Goal: Use online tool/utility: Utilize a website feature to perform a specific function

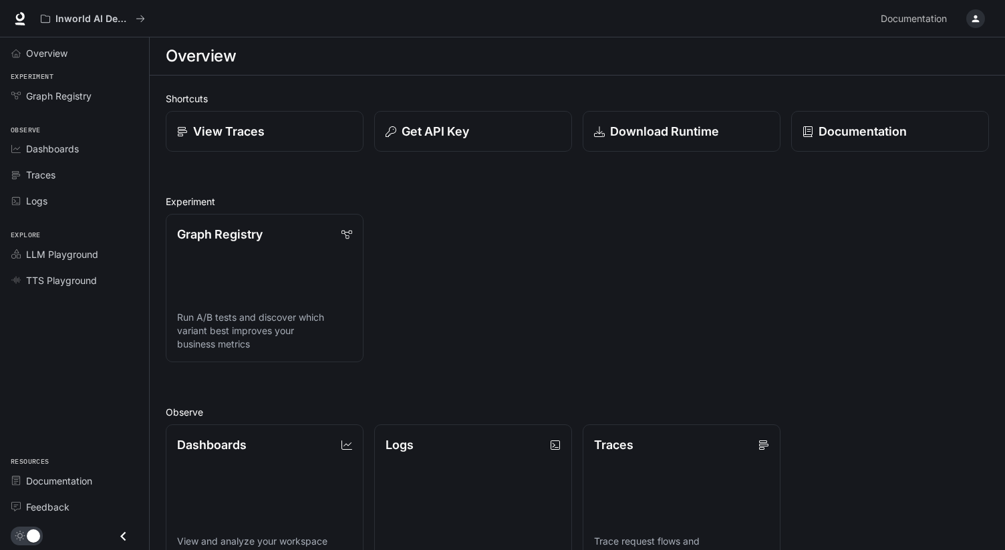
click at [495, 269] on div "Graph Registry Run A/B tests and discover which variant best improves your busi…" at bounding box center [572, 282] width 834 height 159
click at [75, 151] on span "Dashboards" at bounding box center [52, 149] width 53 height 14
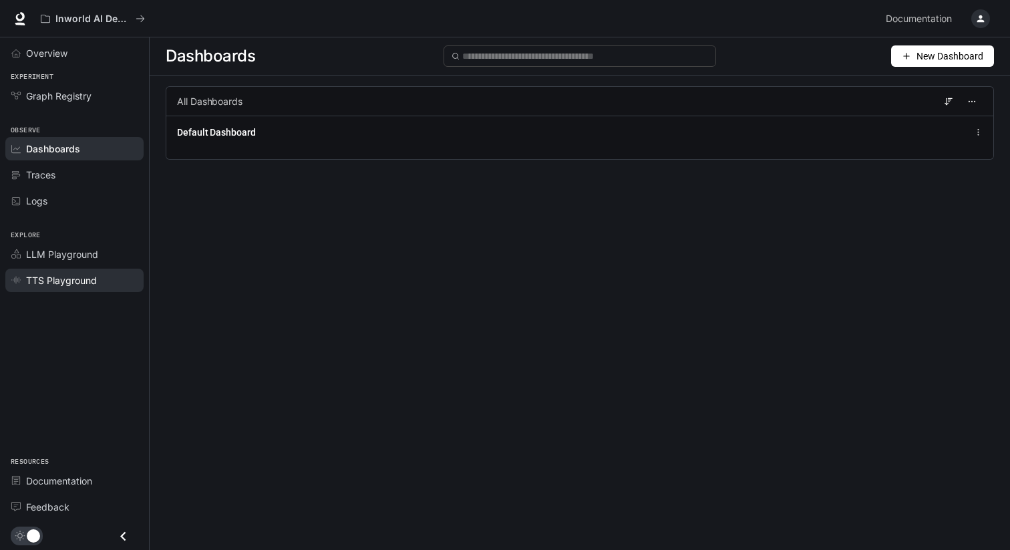
click at [93, 281] on span "TTS Playground" at bounding box center [61, 280] width 71 height 14
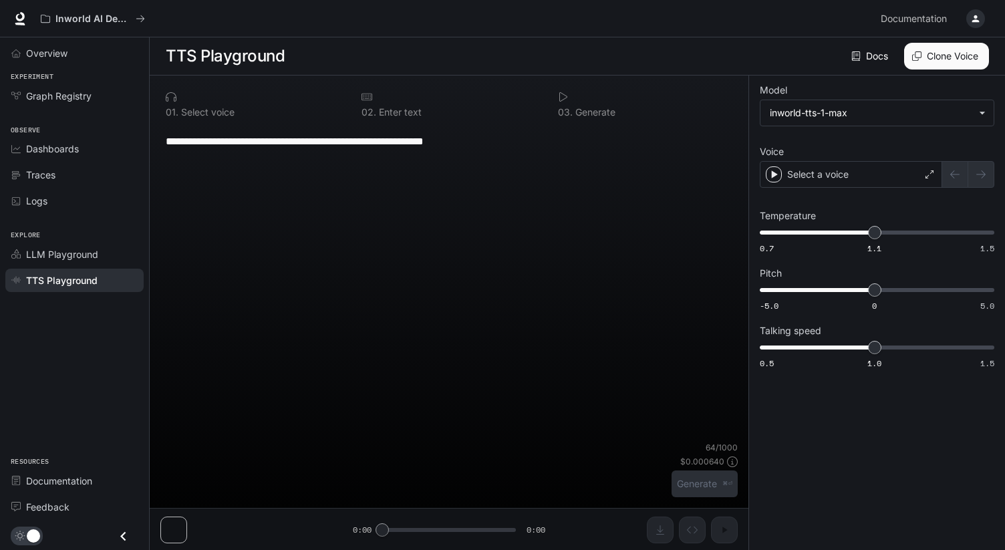
type input "**********"
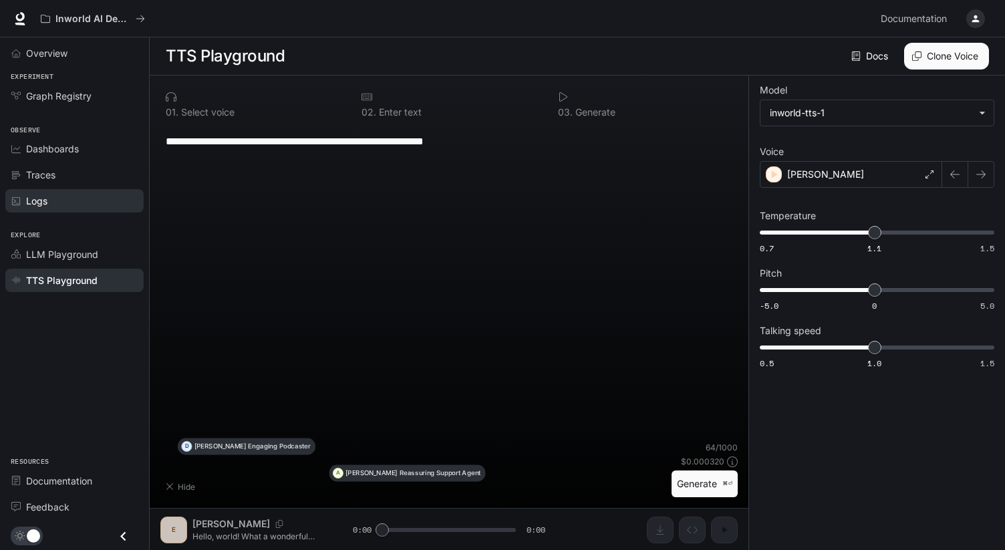
click at [74, 194] on div "Logs" at bounding box center [82, 201] width 112 height 14
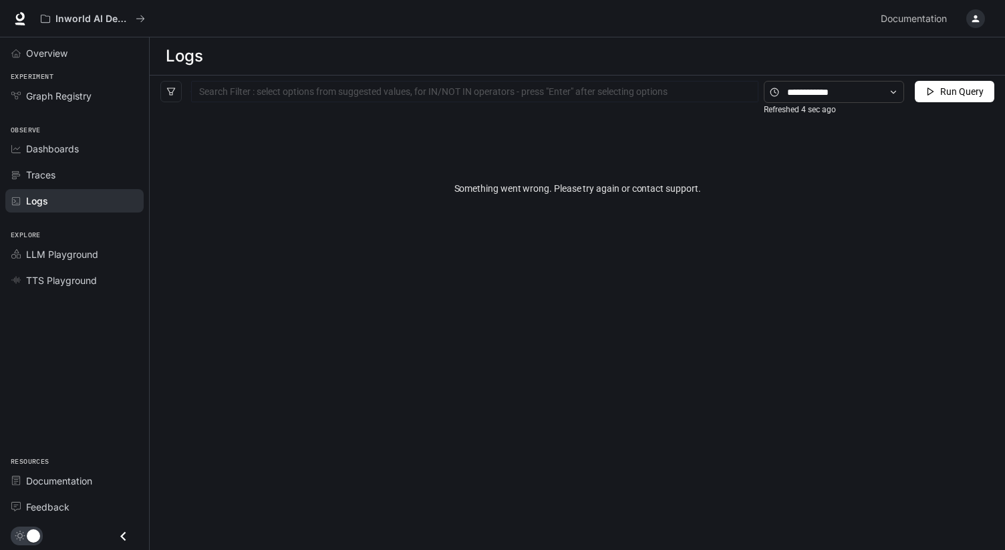
click at [934, 90] on button "Run Query" at bounding box center [953, 91] width 79 height 21
click at [65, 182] on link "Traces" at bounding box center [74, 174] width 138 height 23
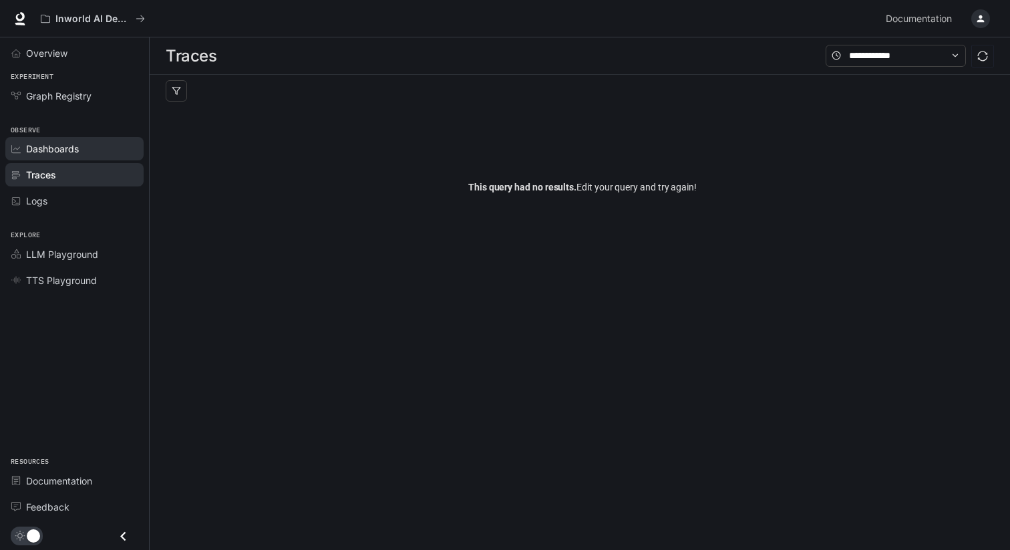
click at [94, 151] on div "Dashboards" at bounding box center [82, 149] width 112 height 14
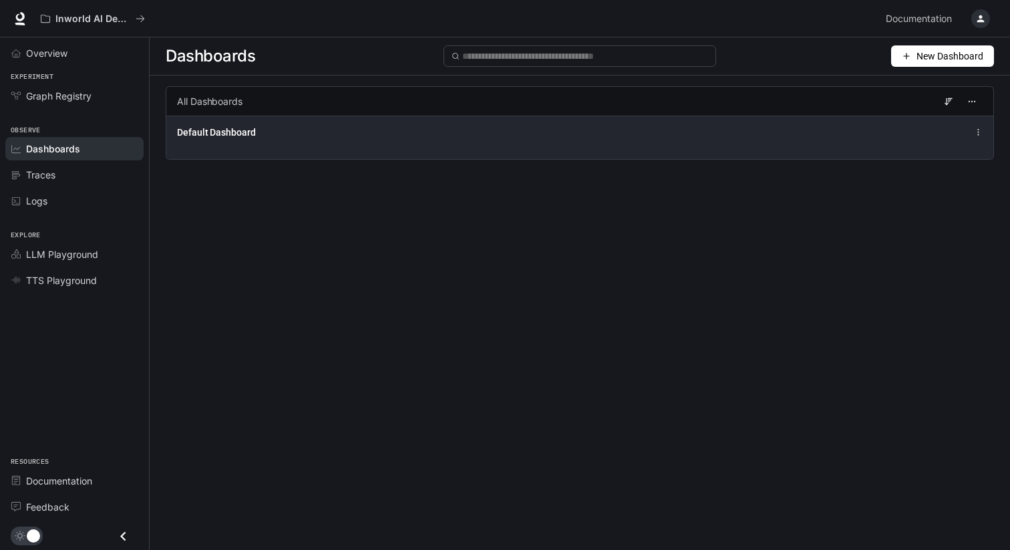
click at [303, 144] on div "Default Dashboard" at bounding box center [579, 137] width 827 height 43
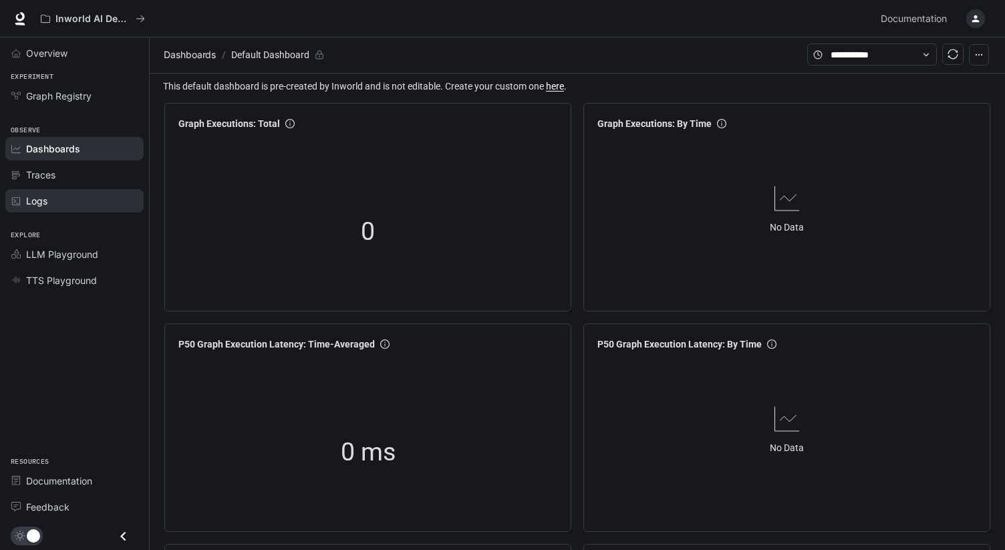
scroll to position [3, 0]
click at [88, 198] on div "Logs" at bounding box center [82, 201] width 112 height 14
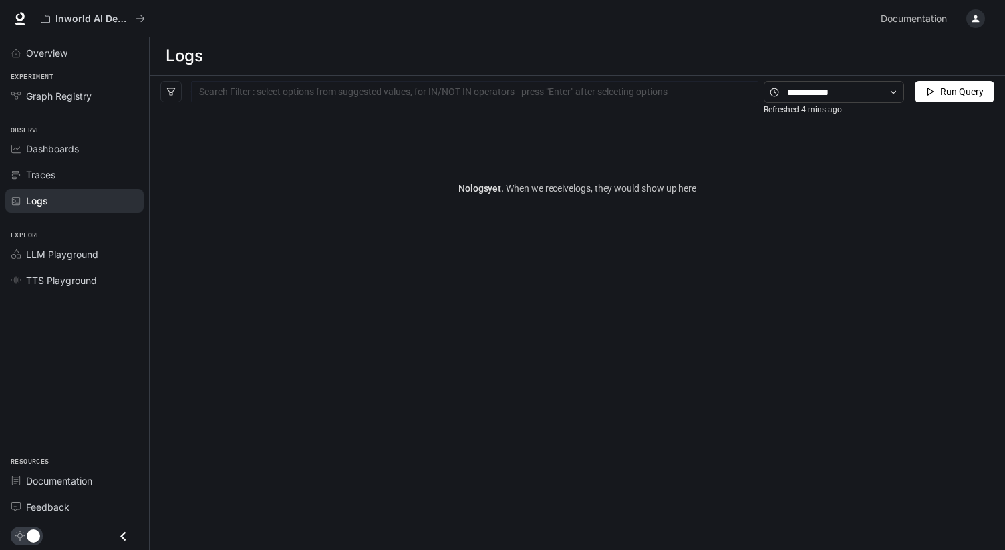
click at [83, 162] on li "Traces" at bounding box center [74, 175] width 149 height 26
click at [79, 166] on link "Traces" at bounding box center [74, 174] width 138 height 23
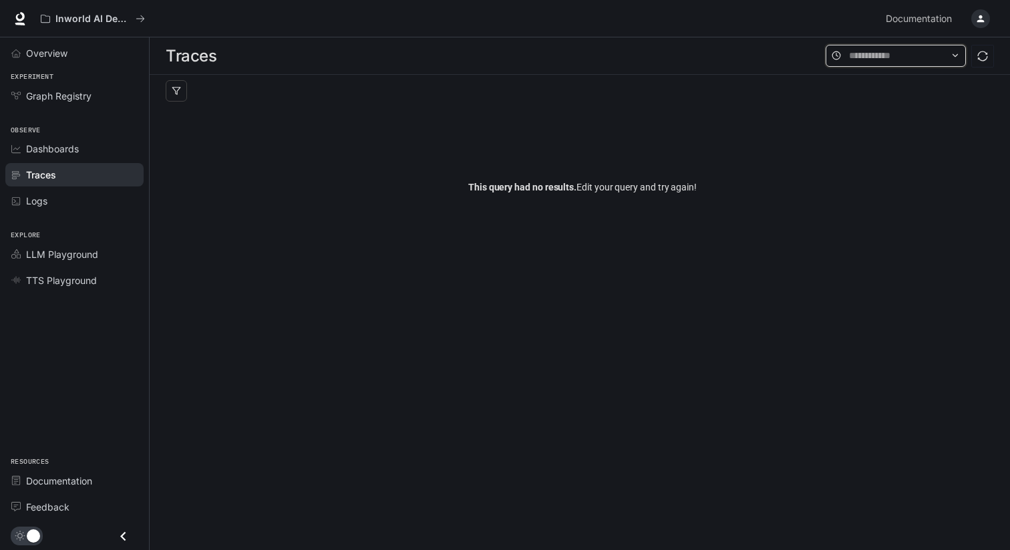
click at [860, 57] on input "text" at bounding box center [896, 55] width 94 height 15
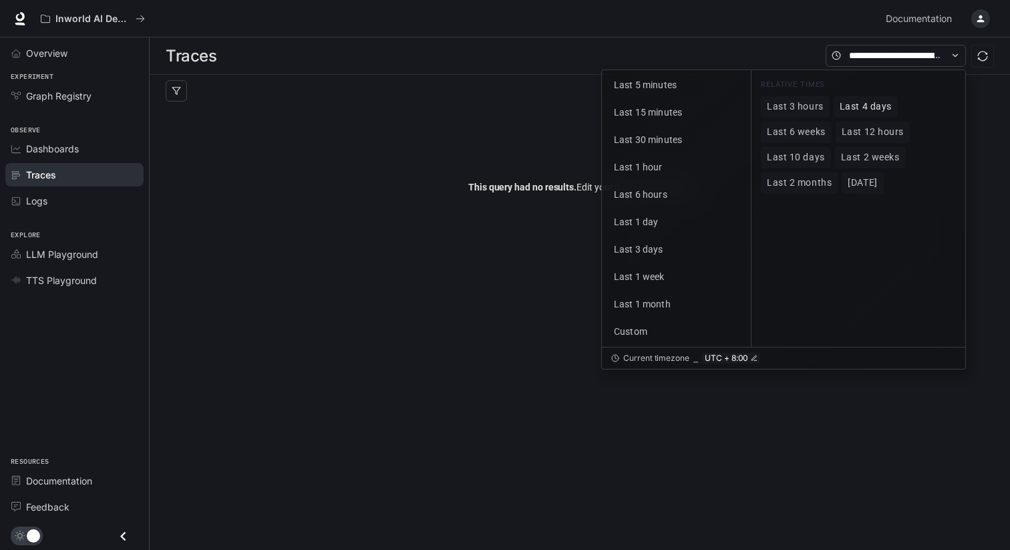
click at [888, 112] on span "Last 4 days" at bounding box center [866, 106] width 52 height 11
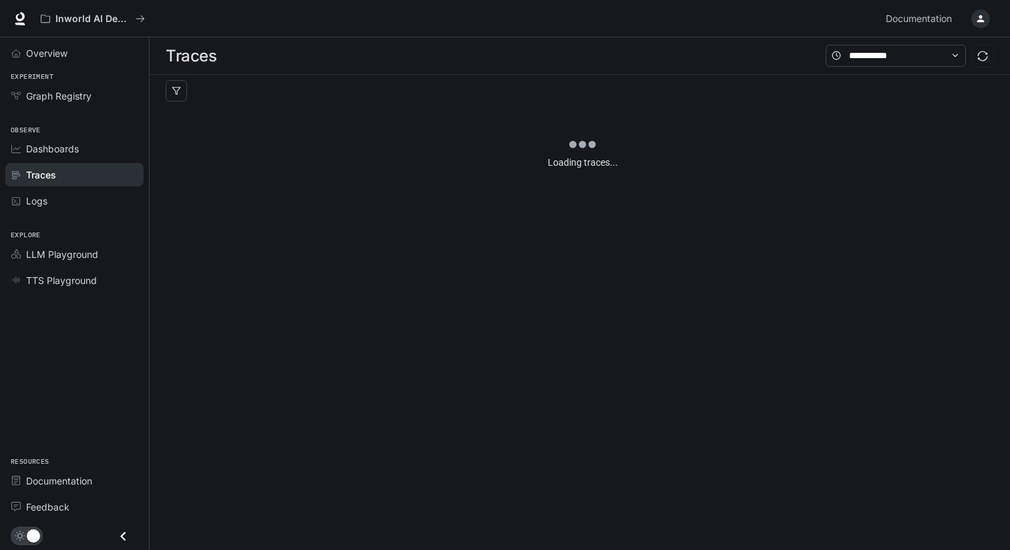
click at [543, 92] on div at bounding box center [583, 91] width 834 height 32
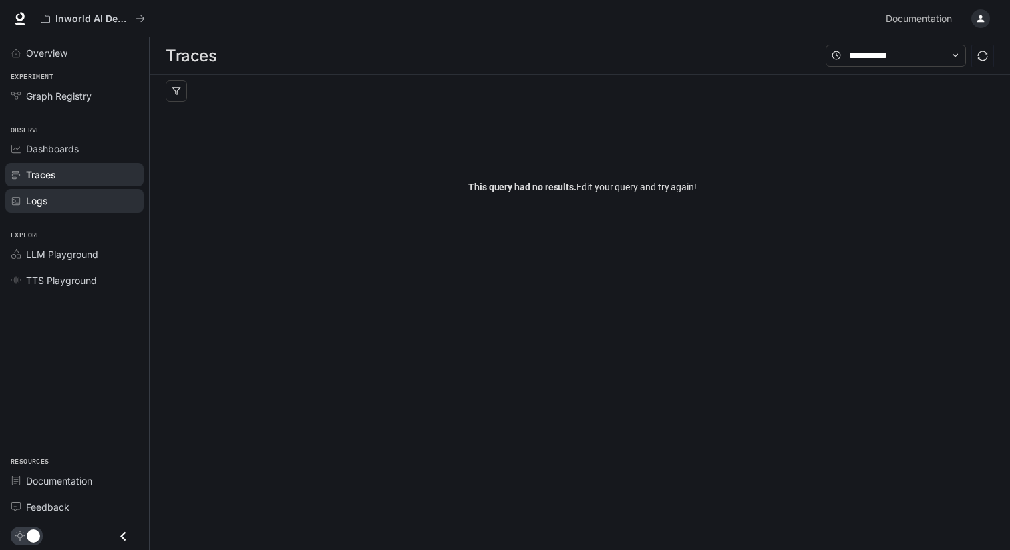
click at [62, 207] on div "Logs" at bounding box center [82, 201] width 112 height 14
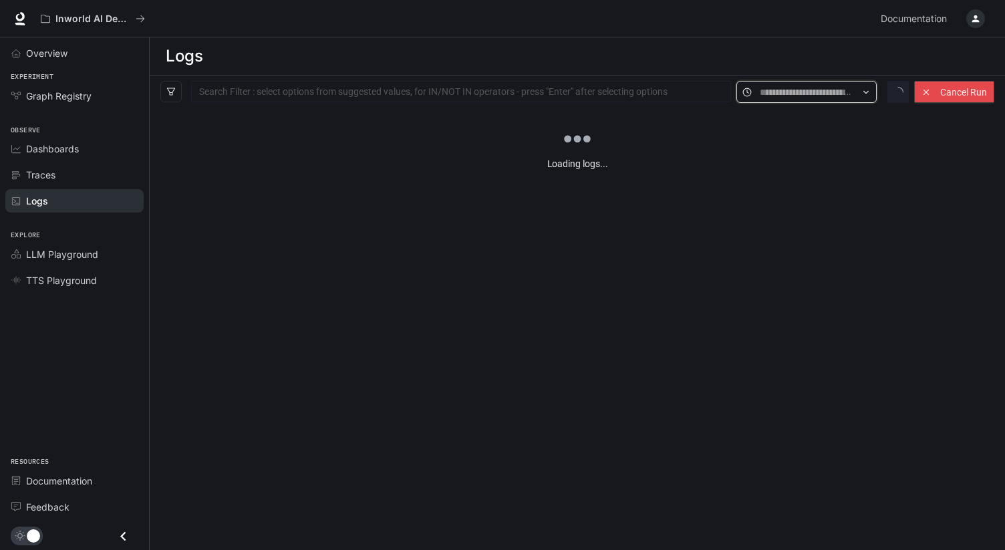
click at [844, 91] on input "text" at bounding box center [806, 92] width 94 height 15
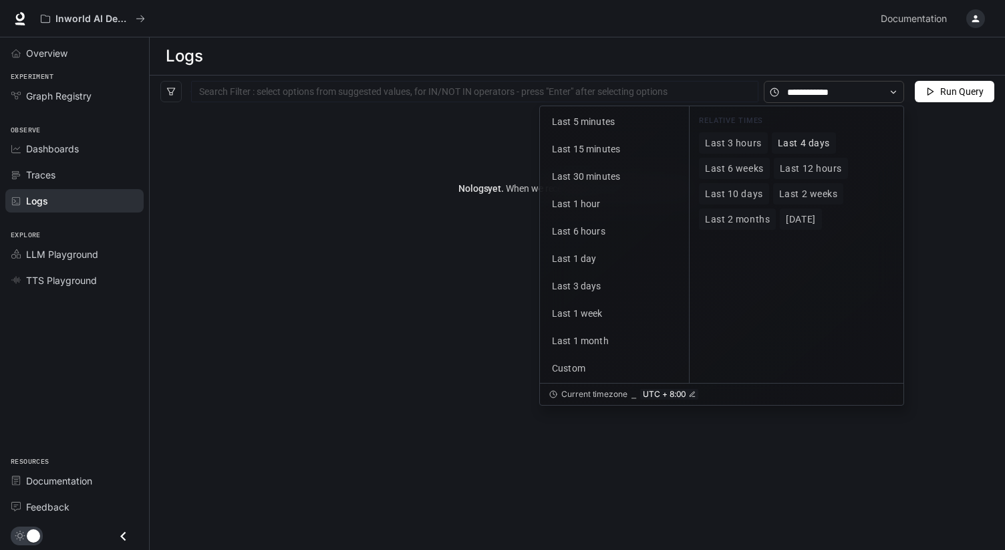
click at [816, 142] on span "Last 4 days" at bounding box center [803, 143] width 52 height 11
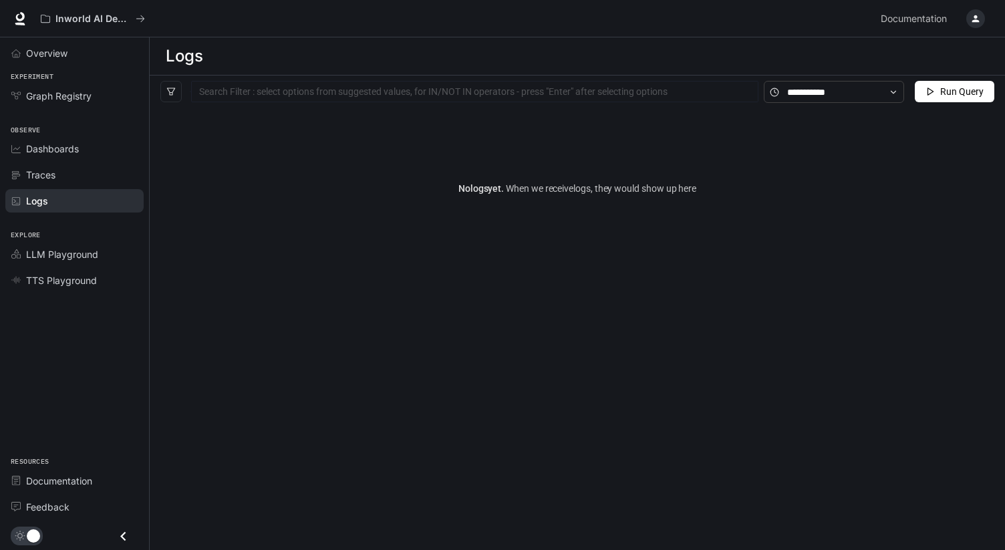
click at [65, 147] on span "Dashboards" at bounding box center [52, 149] width 53 height 14
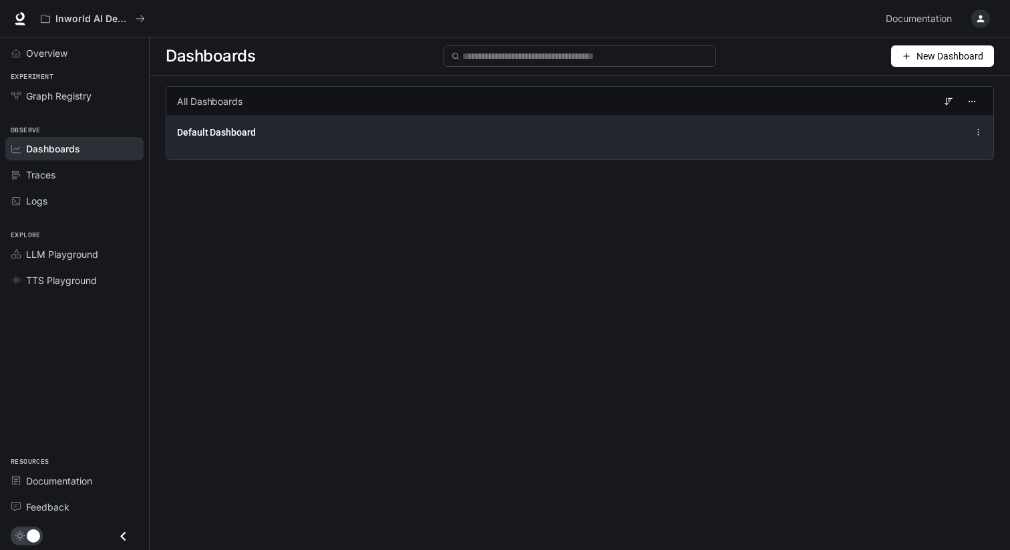
click at [530, 136] on div "Default Dashboard" at bounding box center [409, 132] width 465 height 13
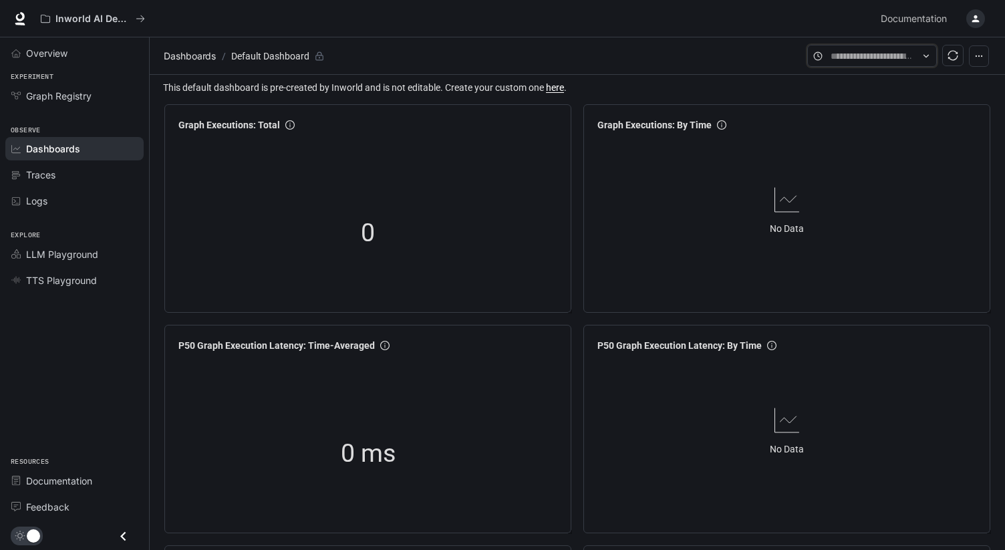
click at [876, 61] on input "text" at bounding box center [871, 56] width 83 height 15
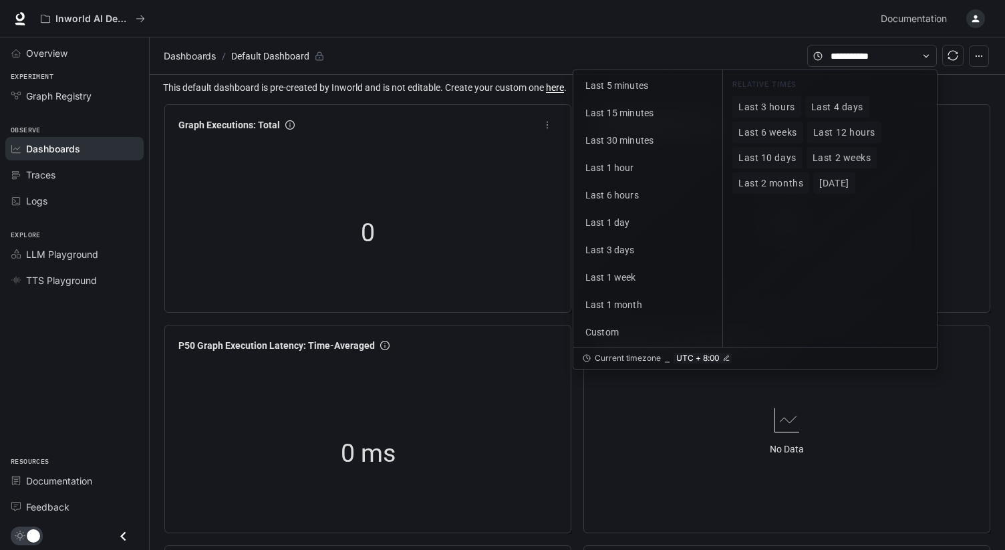
click at [385, 134] on div "Graph Executions: Total" at bounding box center [367, 125] width 389 height 24
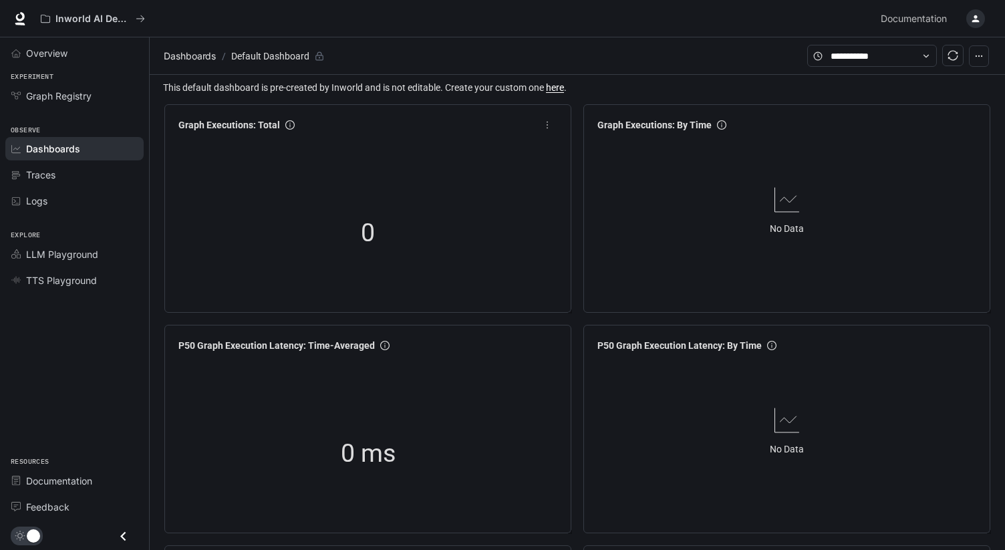
click at [494, 282] on div "0" at bounding box center [367, 233] width 389 height 171
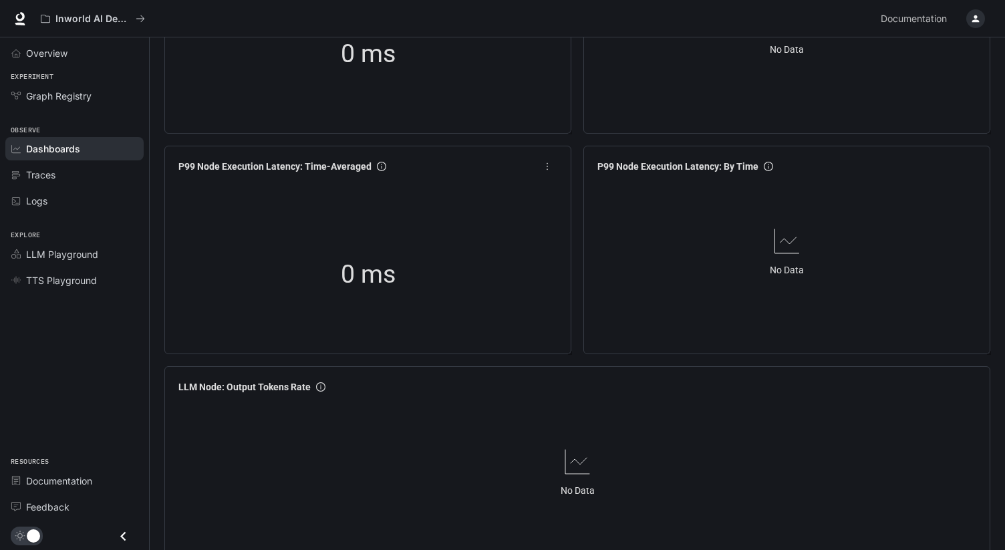
scroll to position [1578, 0]
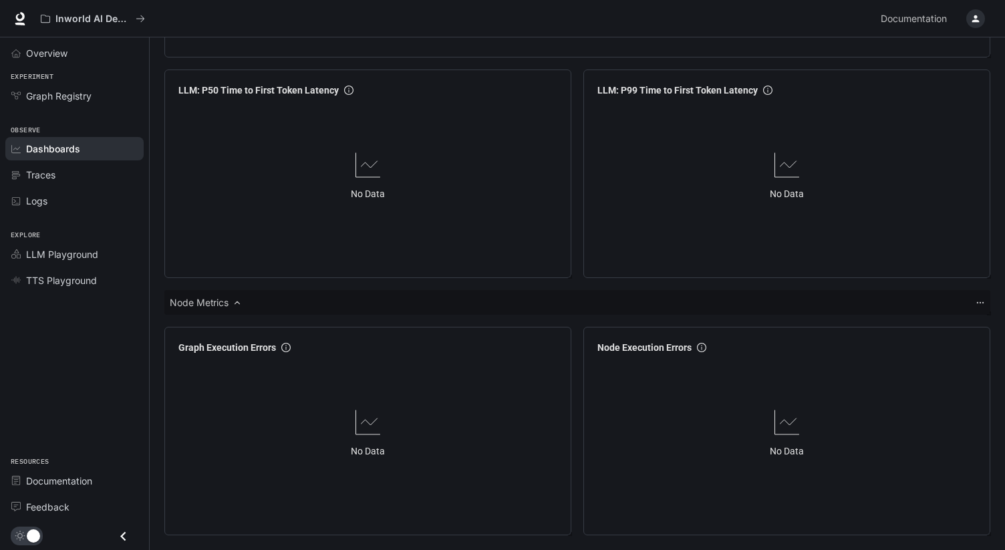
click at [500, 277] on div "LLM: P50 Time to First Token Latency No Data" at bounding box center [367, 173] width 407 height 208
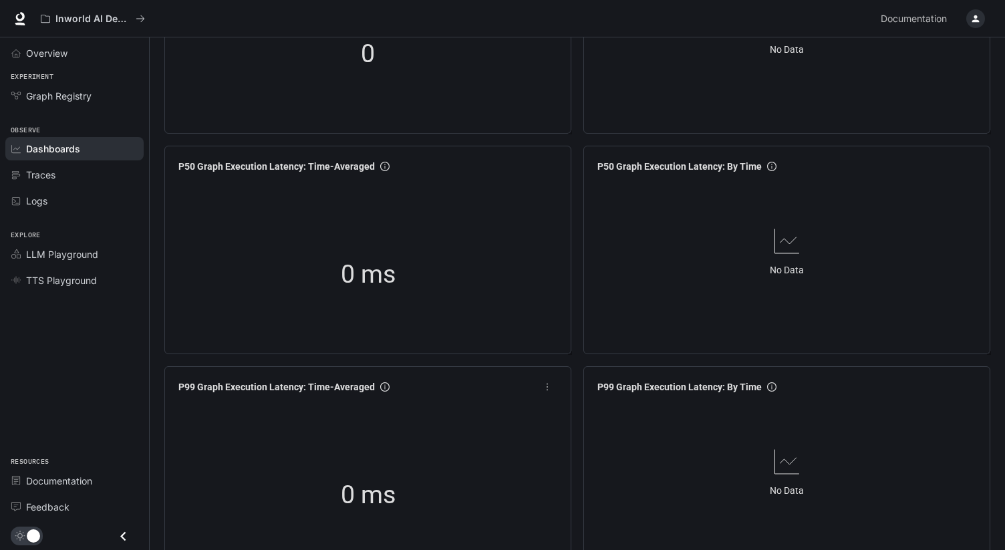
scroll to position [0, 0]
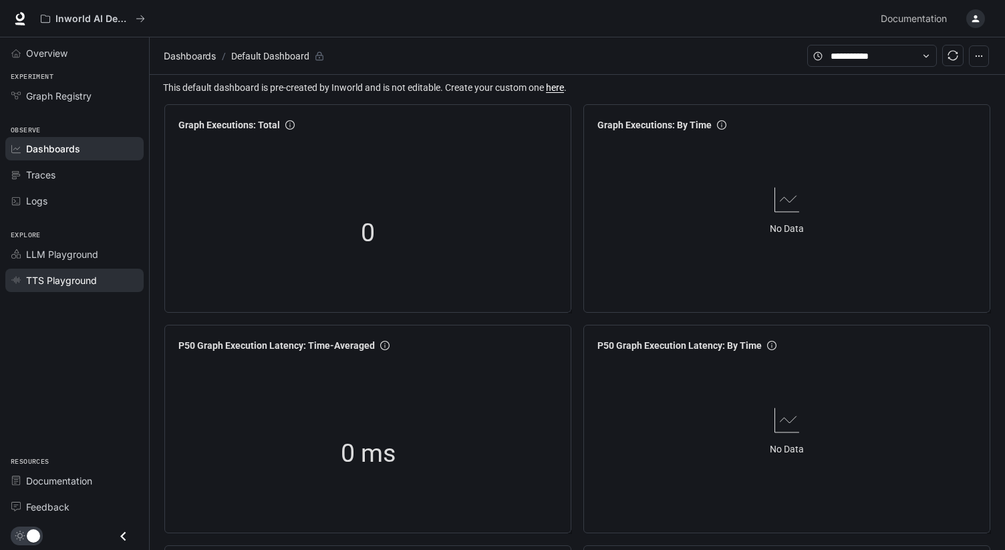
click at [77, 274] on span "TTS Playground" at bounding box center [61, 280] width 71 height 14
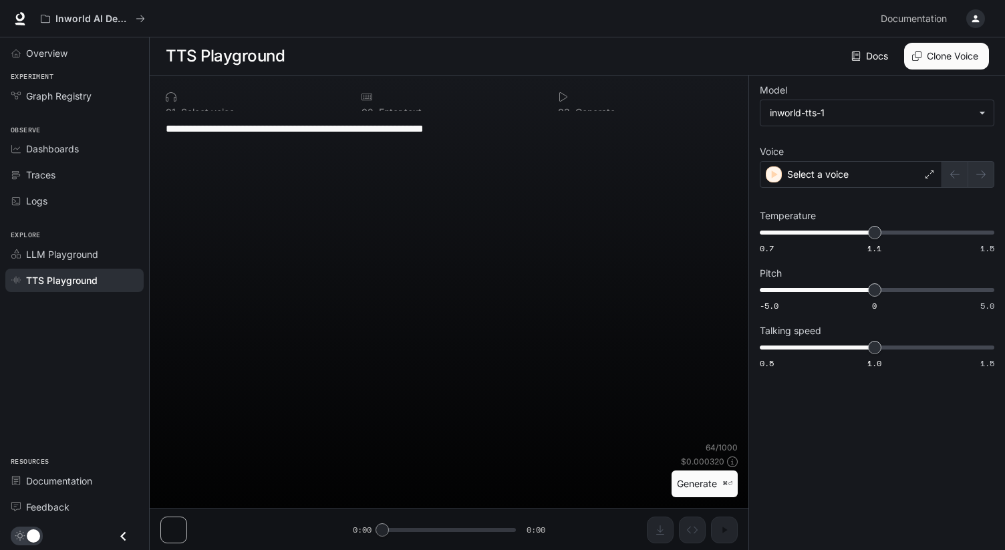
type input "**********"
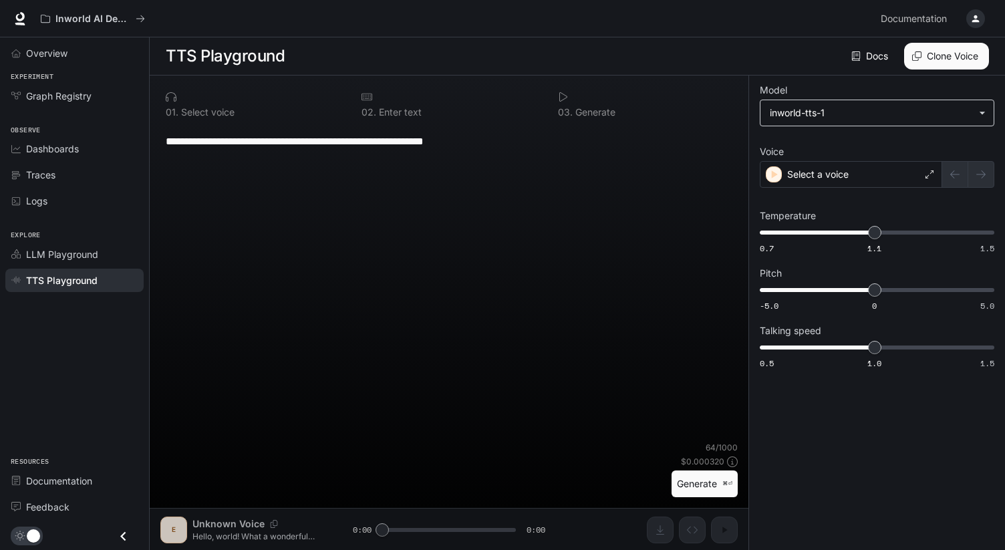
click at [879, 117] on body "**********" at bounding box center [502, 275] width 1005 height 550
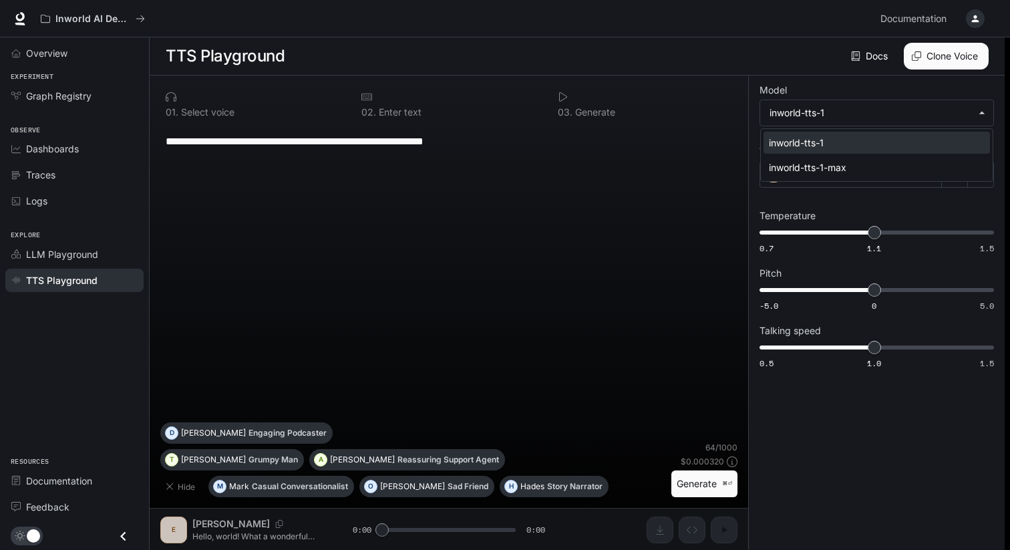
click at [844, 143] on div "inworld-tts-1" at bounding box center [874, 143] width 210 height 14
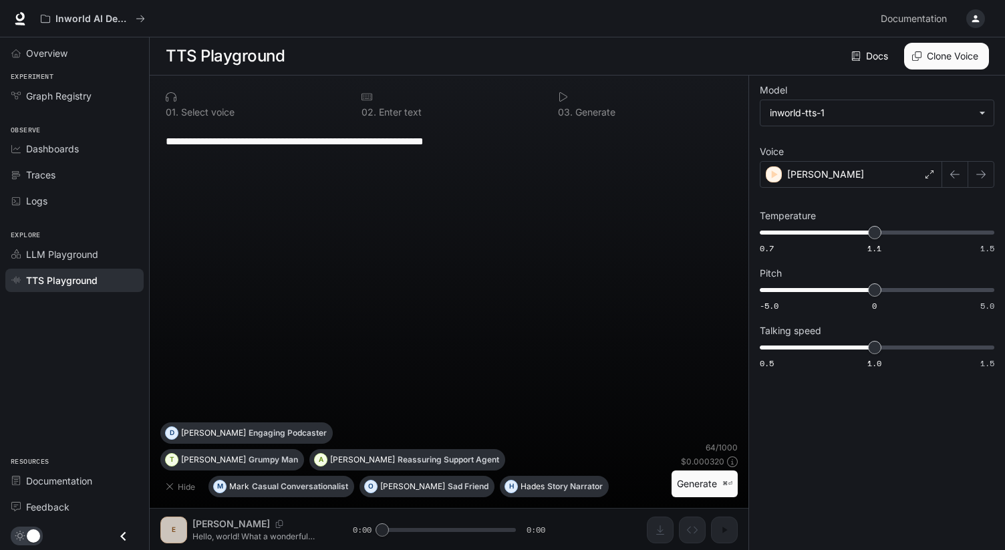
click at [101, 279] on div "TTS Playground" at bounding box center [82, 280] width 112 height 14
click at [681, 489] on button "Generate ⌘⏎" at bounding box center [704, 483] width 66 height 27
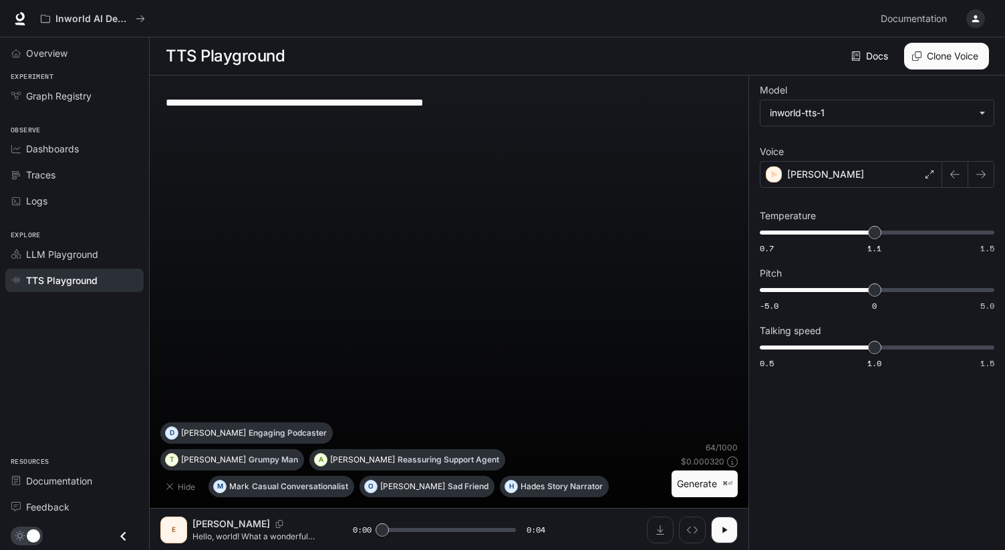
scroll to position [1, 0]
click at [470, 272] on div "**********" at bounding box center [448, 253] width 577 height 336
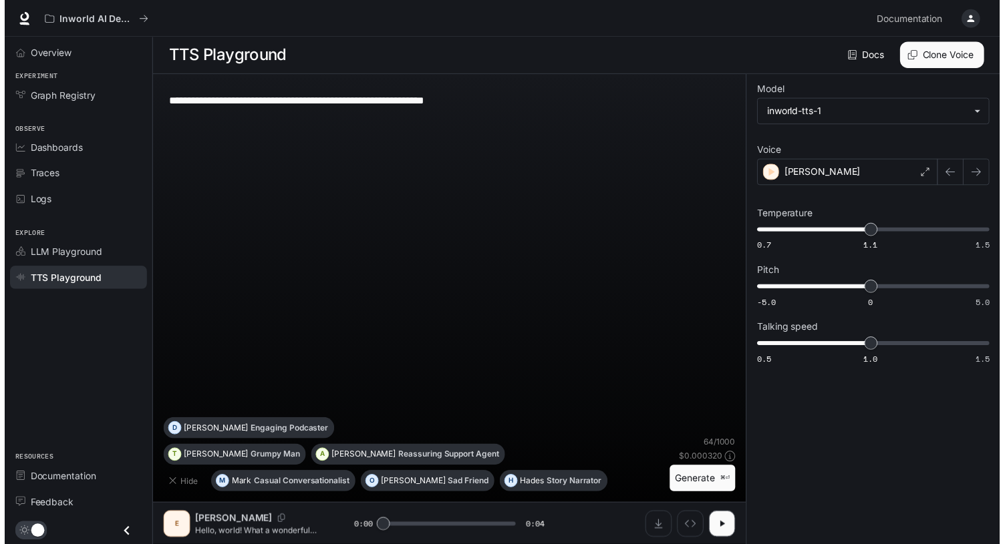
scroll to position [0, 0]
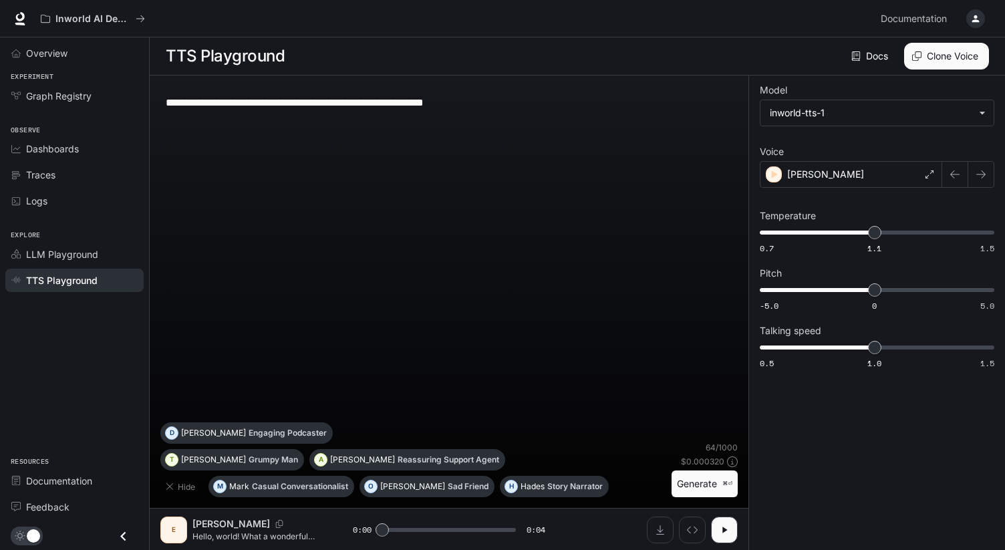
click at [480, 259] on div "**********" at bounding box center [448, 254] width 577 height 336
click at [480, 263] on div "**********" at bounding box center [448, 254] width 577 height 336
click at [584, 222] on div "**********" at bounding box center [448, 254] width 577 height 336
click at [830, 174] on div "[PERSON_NAME]" at bounding box center [850, 174] width 182 height 27
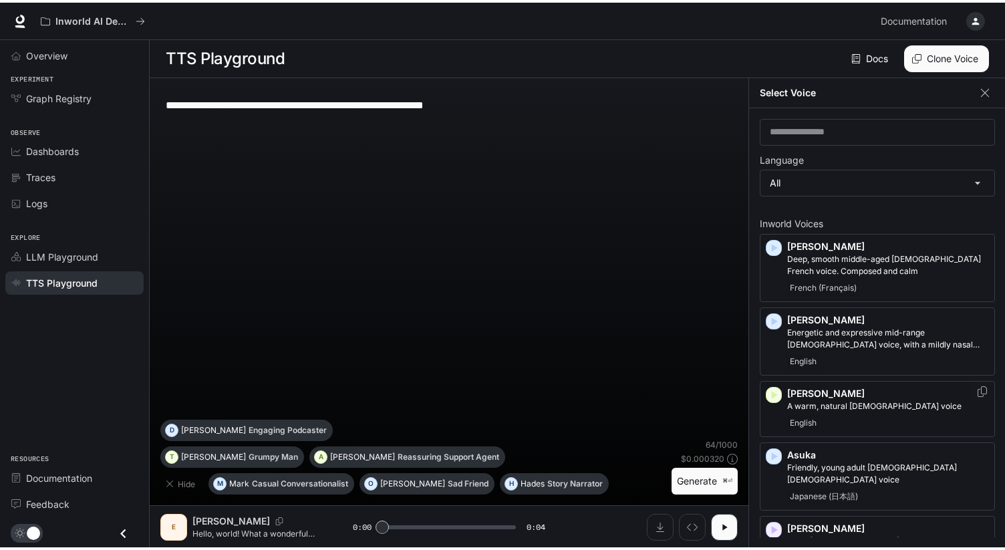
scroll to position [5, 0]
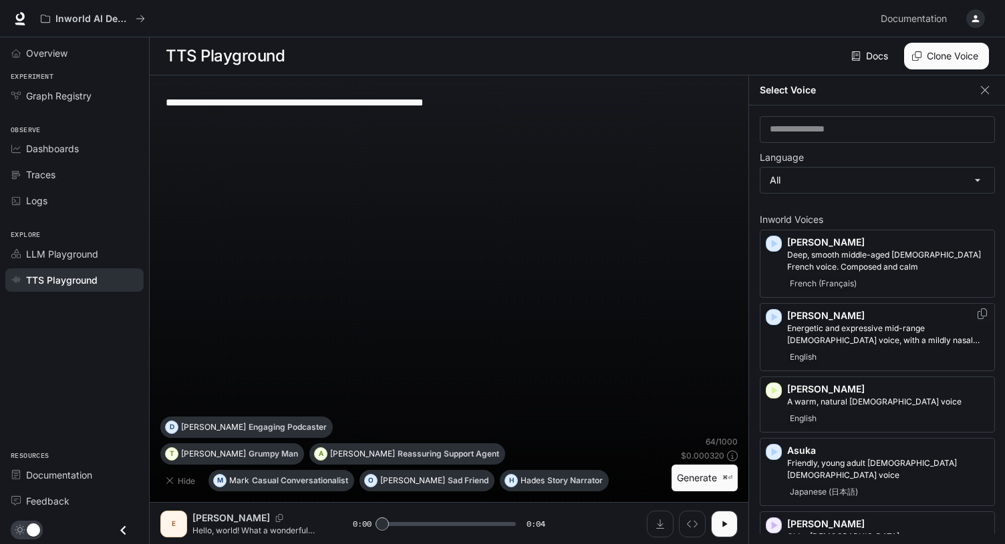
click at [857, 346] on p "Energetic and expressive mid-range [DEMOGRAPHIC_DATA] voice, with a mildly nasa…" at bounding box center [888, 335] width 202 height 24
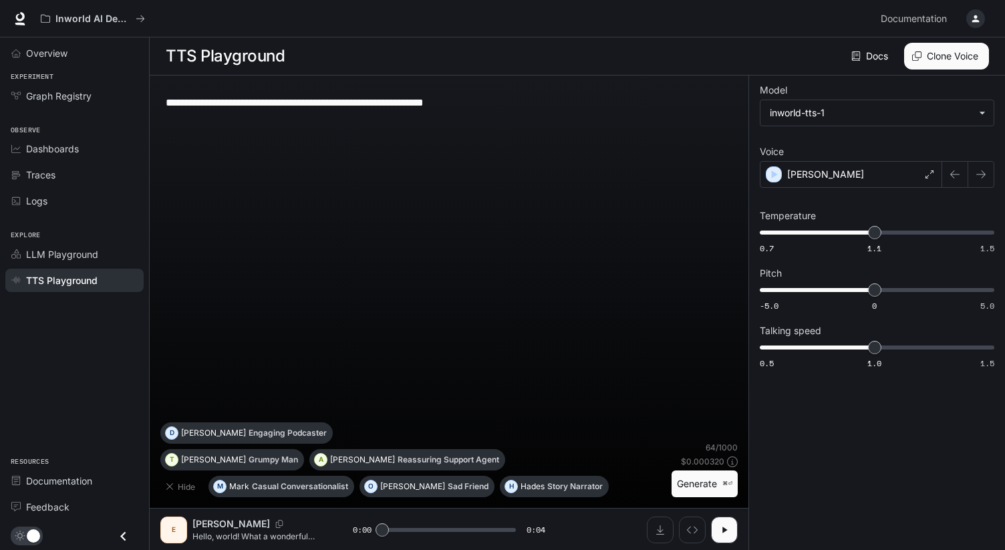
click at [851, 150] on label "Voice" at bounding box center [876, 154] width 234 height 13
click at [723, 494] on button "Generate ⌘⏎" at bounding box center [704, 483] width 66 height 27
type input "*"
click at [515, 253] on div "**********" at bounding box center [448, 254] width 577 height 336
